Goal: Task Accomplishment & Management: Use online tool/utility

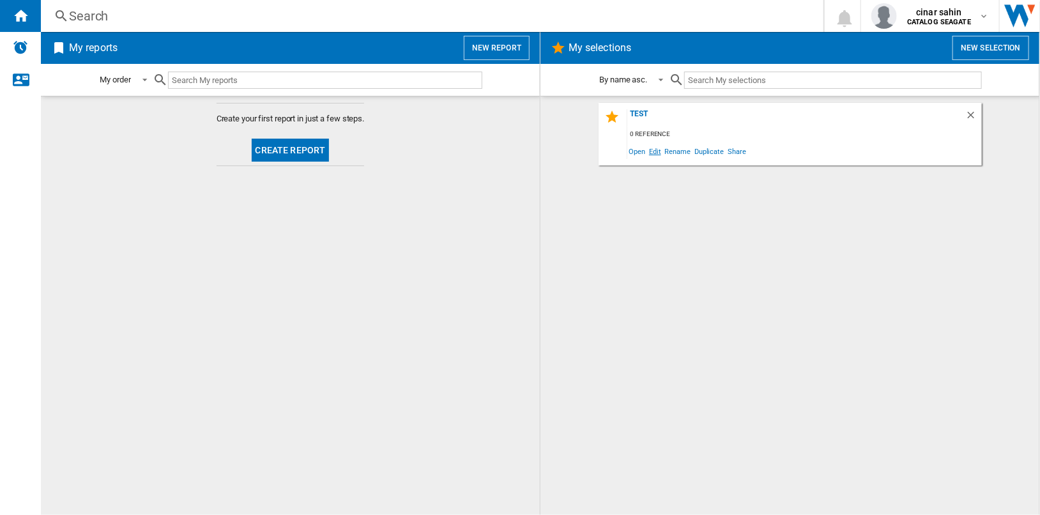
click at [656, 151] on span "Edit" at bounding box center [655, 150] width 16 height 17
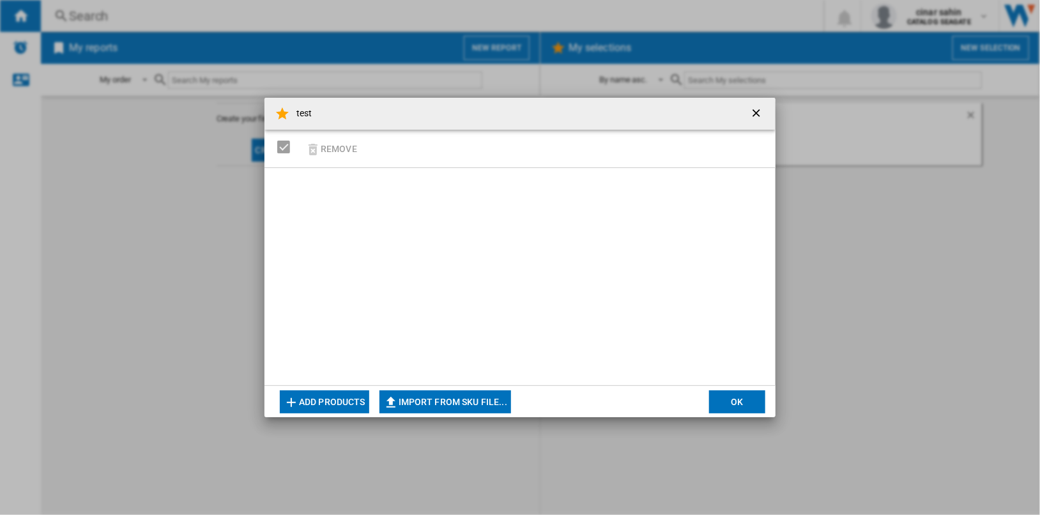
click at [341, 404] on button "Add products" at bounding box center [324, 401] width 89 height 23
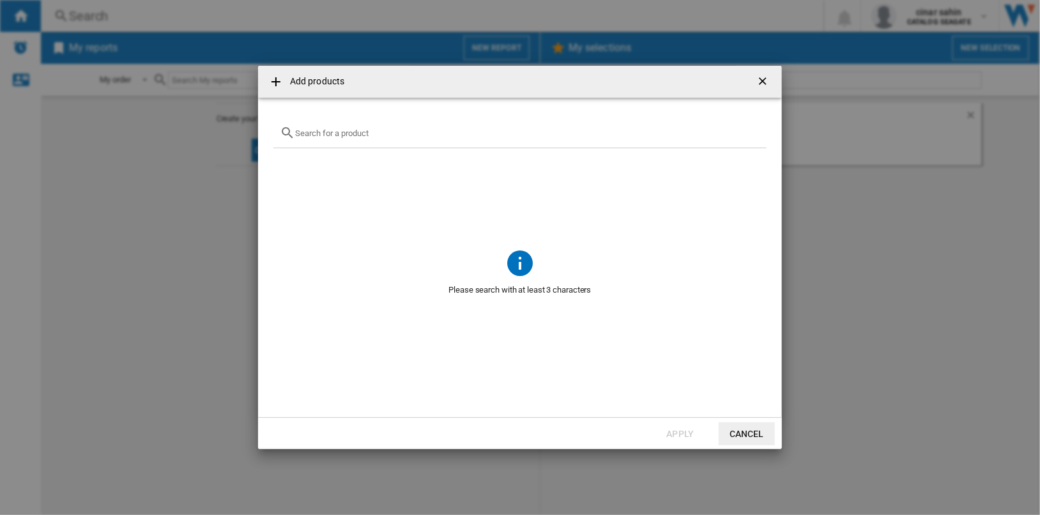
click at [386, 133] on input "text" at bounding box center [527, 133] width 465 height 10
click at [386, 133] on input "toshiba" at bounding box center [520, 133] width 450 height 10
type input "sony"
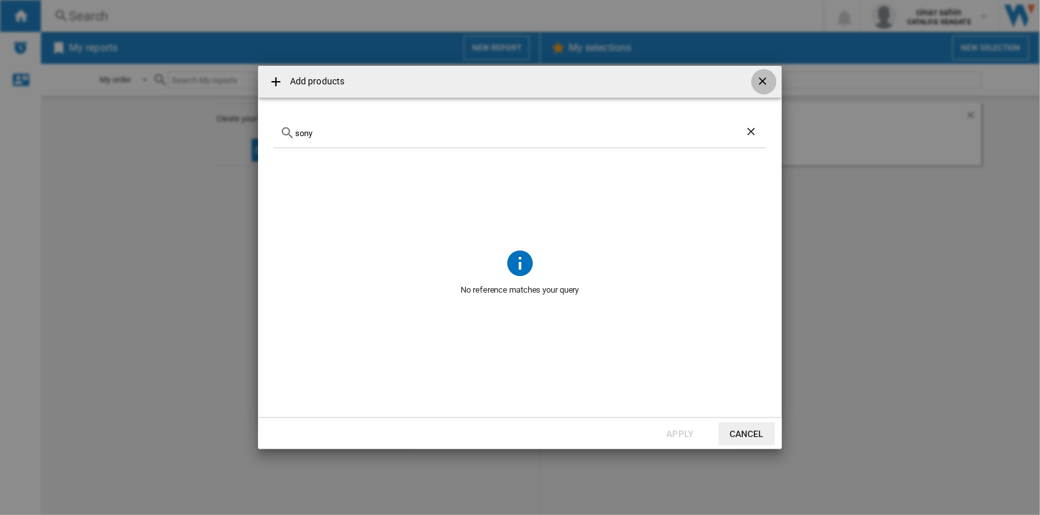
click at [763, 80] on ng-md-icon "getI18NText('BUTTONS.CLOSE_DIALOG')" at bounding box center [763, 82] width 15 height 15
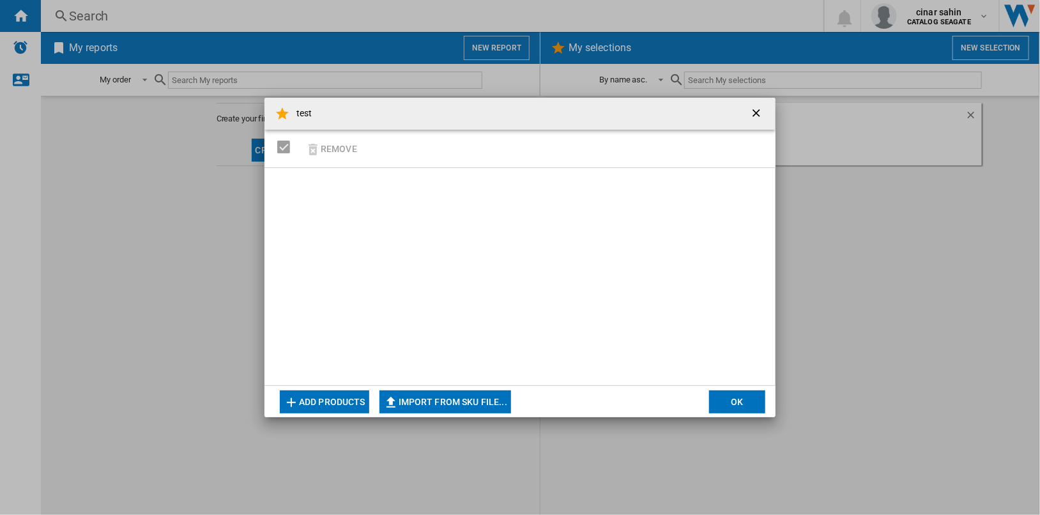
click at [755, 109] on ng-md-icon "getI18NText('BUTTONS.CLOSE_DIALOG')" at bounding box center [757, 114] width 15 height 15
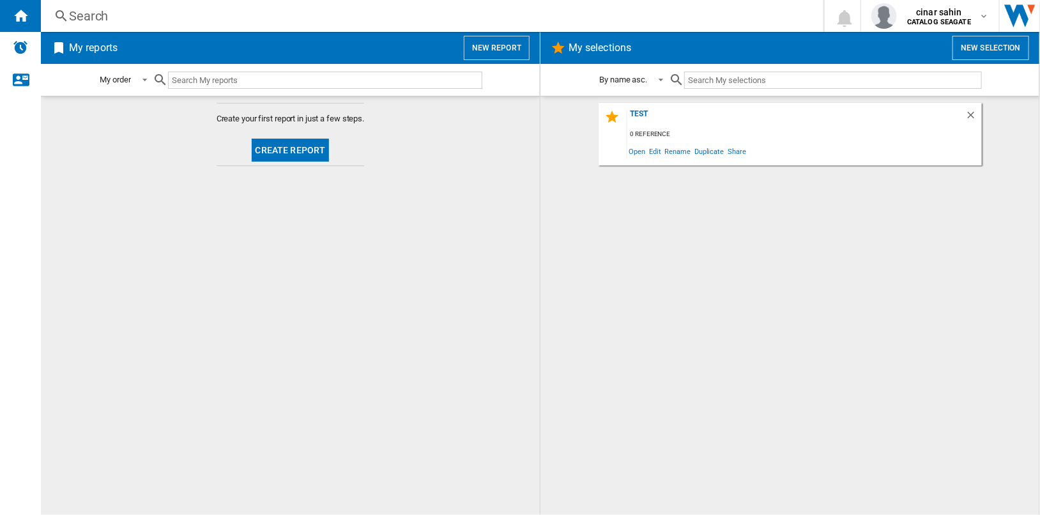
click at [308, 147] on button "Create report" at bounding box center [291, 150] width 78 height 23
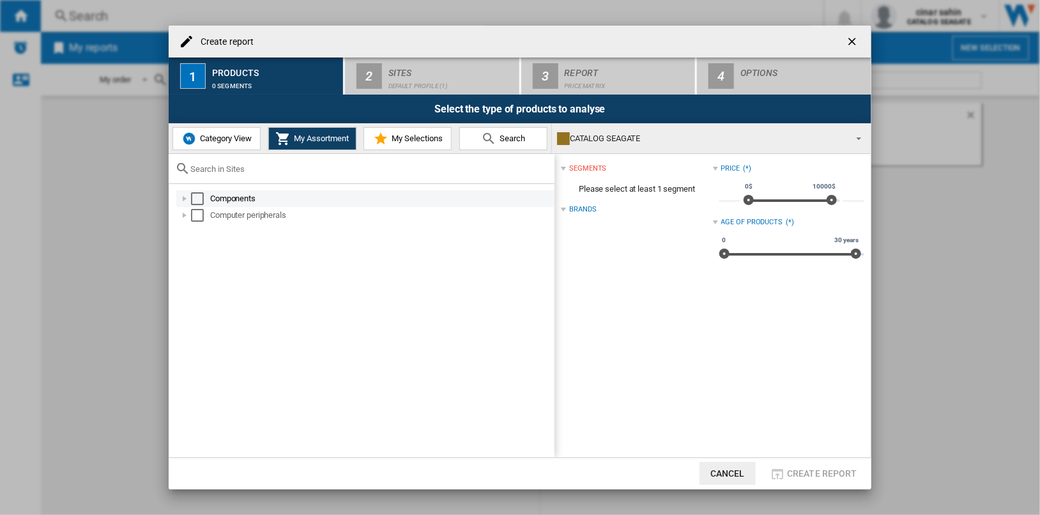
click at [199, 197] on div "Select" at bounding box center [197, 198] width 13 height 13
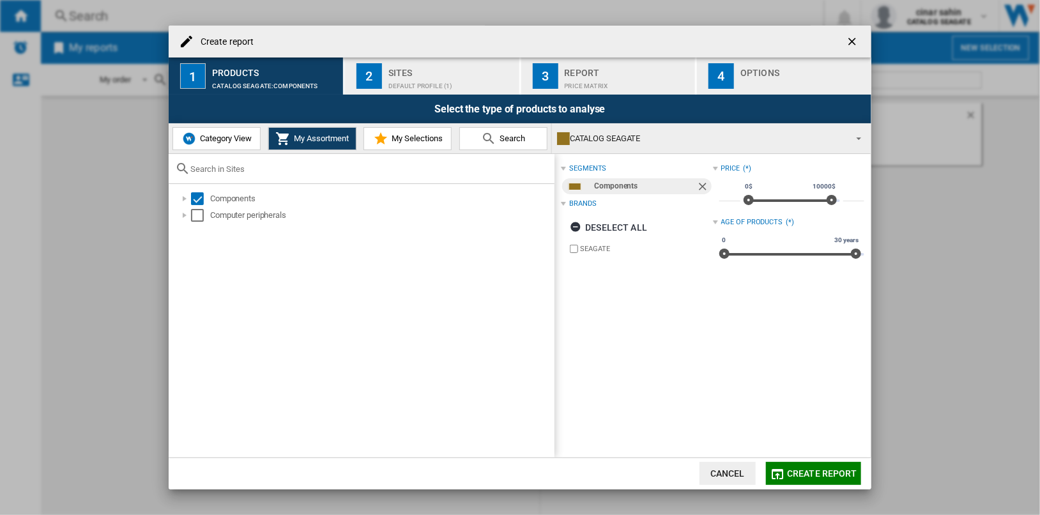
click at [241, 135] on span "Category View" at bounding box center [224, 138] width 55 height 10
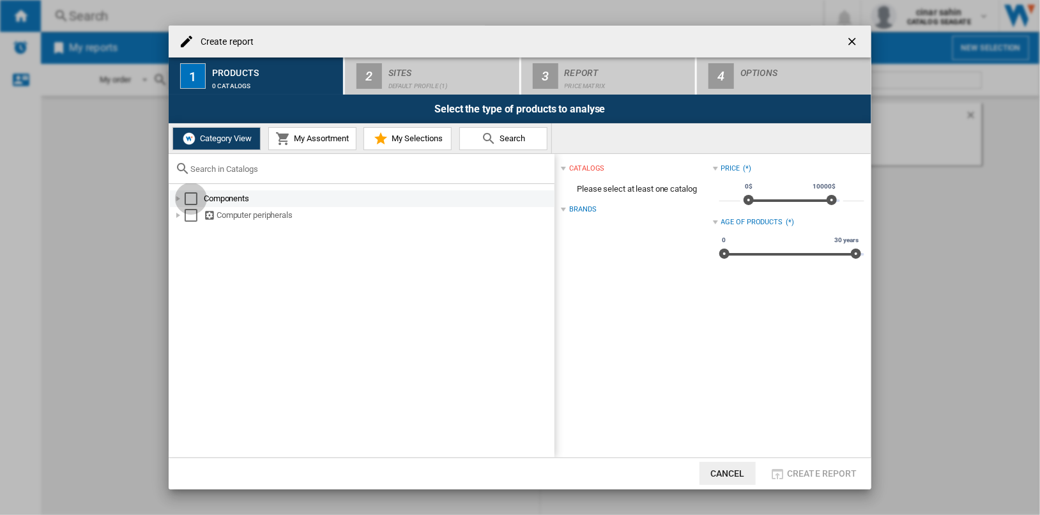
click at [190, 195] on div "Select" at bounding box center [191, 198] width 13 height 13
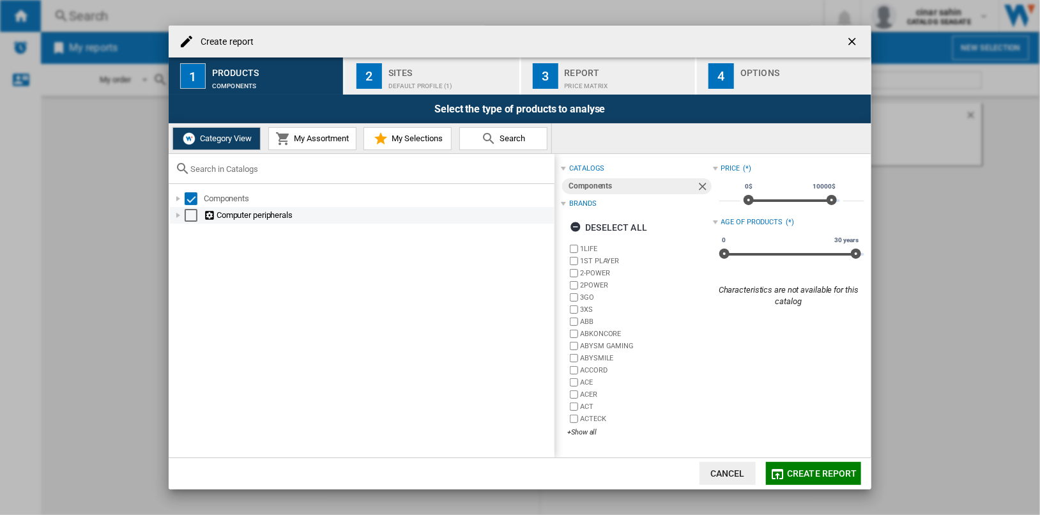
click at [189, 216] on div "Select" at bounding box center [191, 215] width 13 height 13
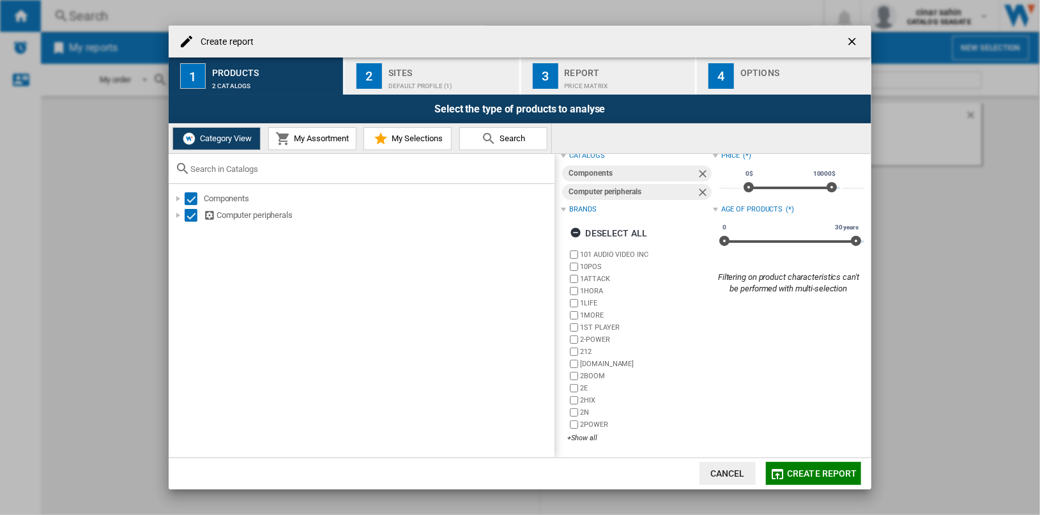
scroll to position [13, 0]
click at [579, 436] on div "+Show all" at bounding box center [639, 437] width 145 height 10
click at [582, 438] on div "catalogs Components Computer peripherals Brands Deselect all 101 AUDIO VIDEO IN…" at bounding box center [712, 305] width 316 height 303
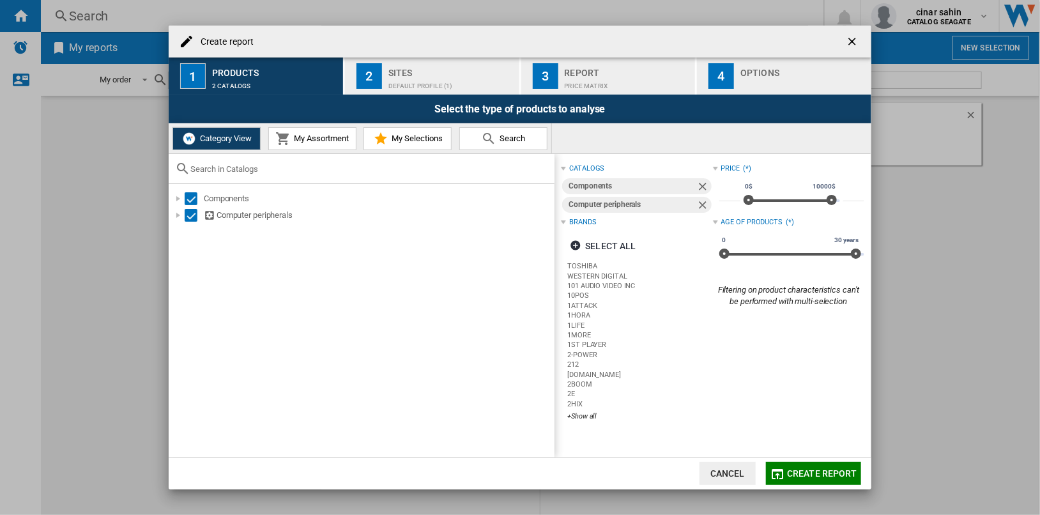
scroll to position [0, 0]
click at [810, 476] on span "Create report" at bounding box center [822, 473] width 70 height 10
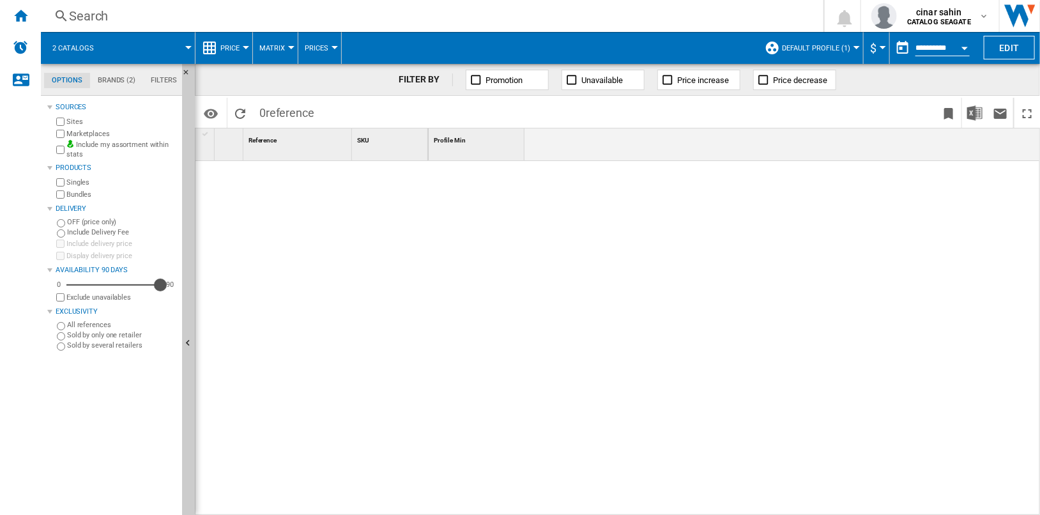
drag, startPoint x: 73, startPoint y: 282, endPoint x: 166, endPoint y: 290, distance: 93.0
click at [166, 290] on div "0 90 90" at bounding box center [115, 284] width 123 height 13
click at [124, 81] on md-tab-item "Brands (2)" at bounding box center [116, 80] width 53 height 15
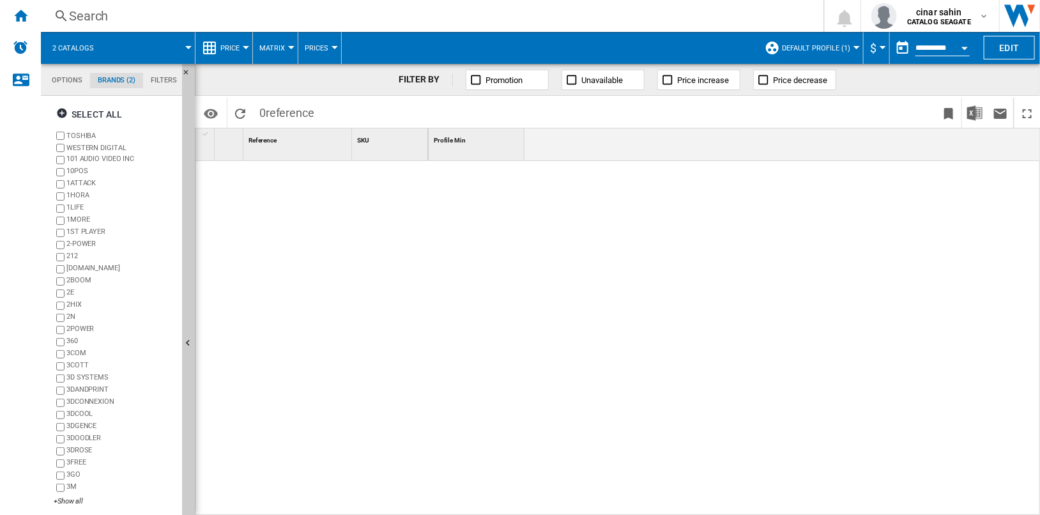
scroll to position [49, 0]
click at [112, 144] on label "WESTERN DIGITAL" at bounding box center [121, 148] width 110 height 10
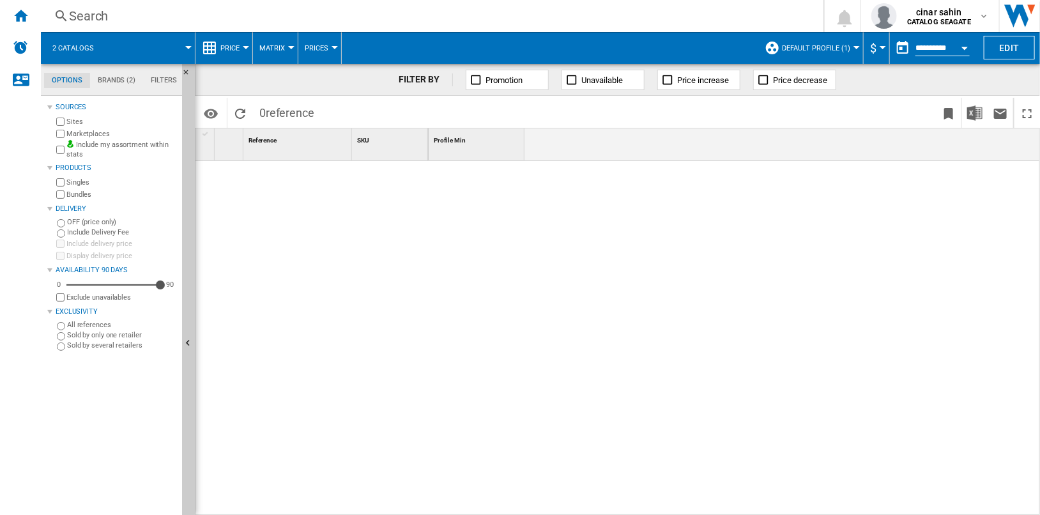
click at [964, 47] on div "Open calendar" at bounding box center [964, 48] width 6 height 3
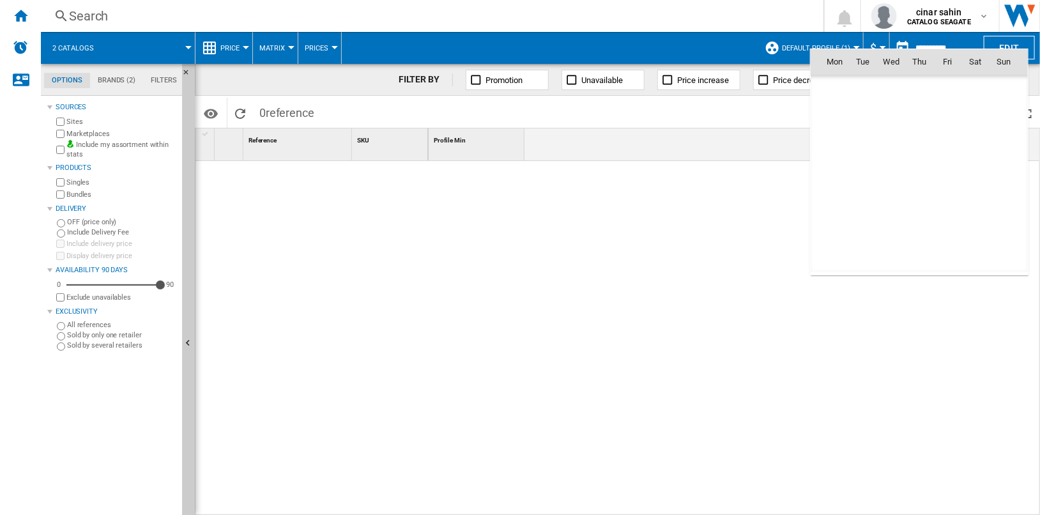
scroll to position [6092, 0]
click at [839, 117] on span "1" at bounding box center [835, 118] width 26 height 26
type input "**********"
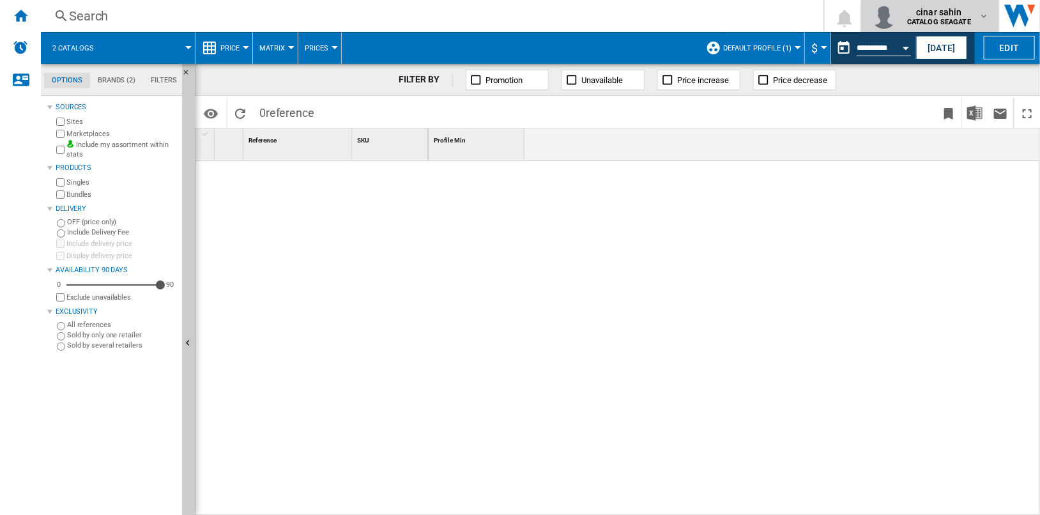
click at [972, 21] on div "cinar sahin CATALOG SEAGATE" at bounding box center [940, 16] width 77 height 20
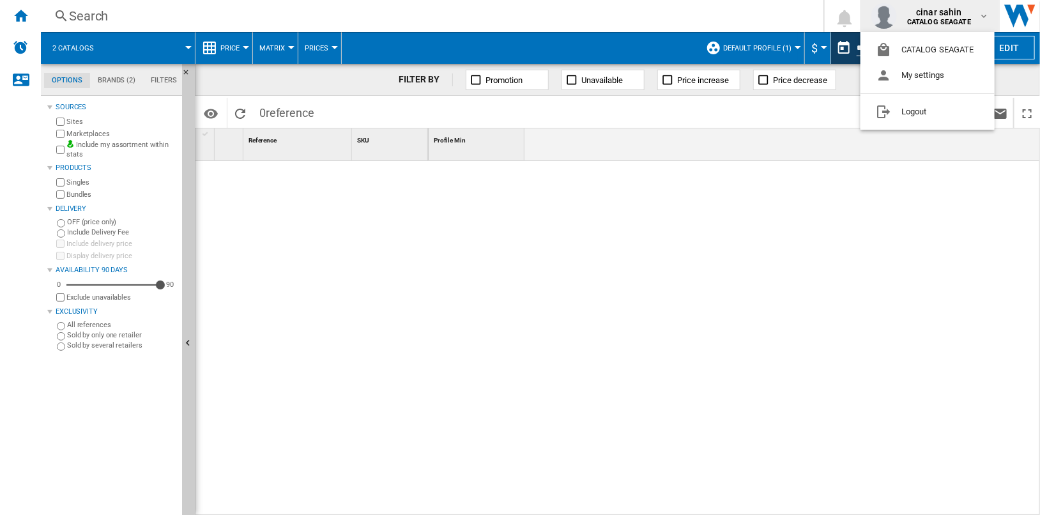
click at [740, 111] on md-backdrop at bounding box center [520, 257] width 1040 height 515
